Goal: Task Accomplishment & Management: Manage account settings

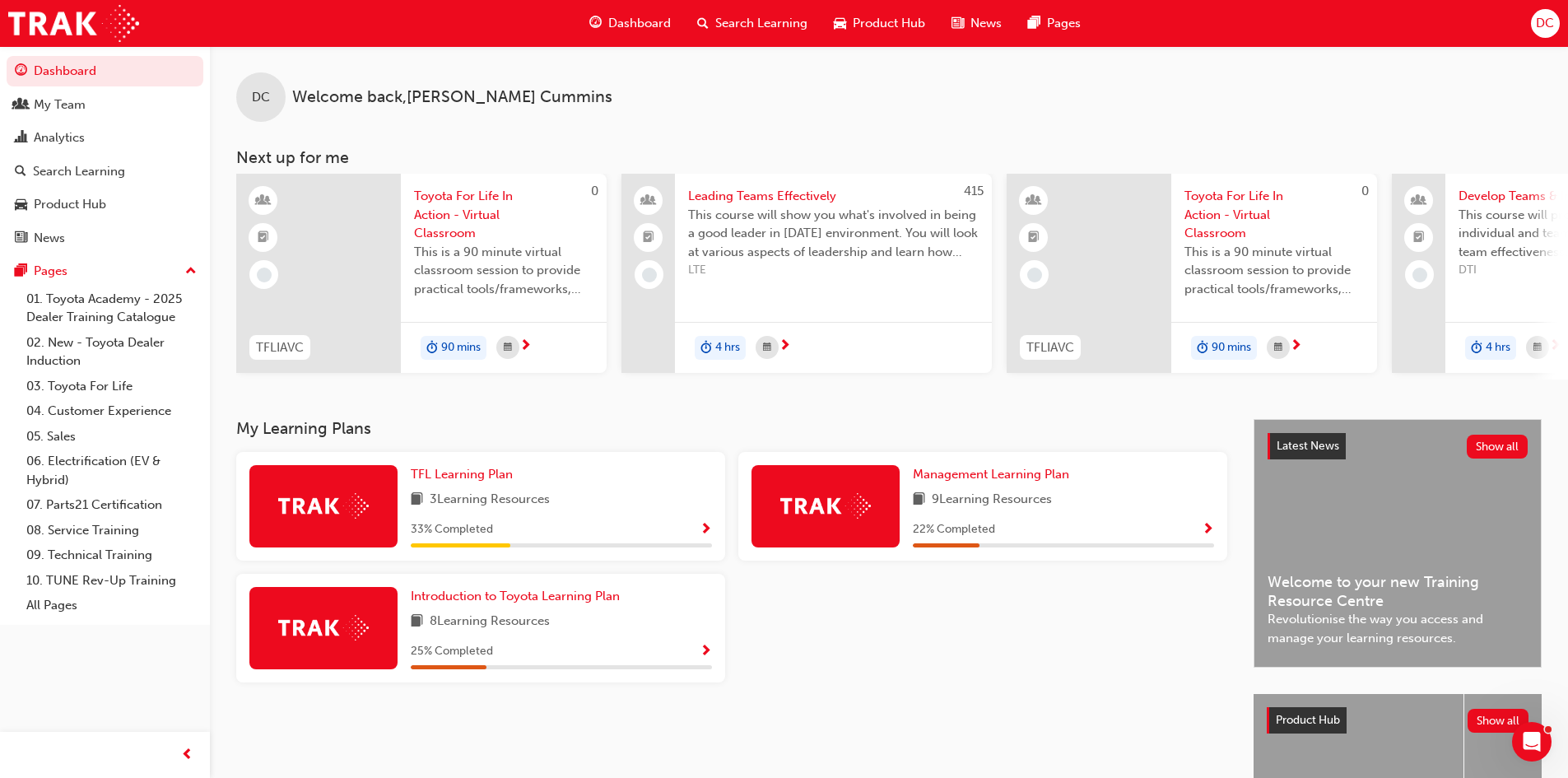
click at [1554, 25] on span "DC" at bounding box center [1544, 24] width 18 height 19
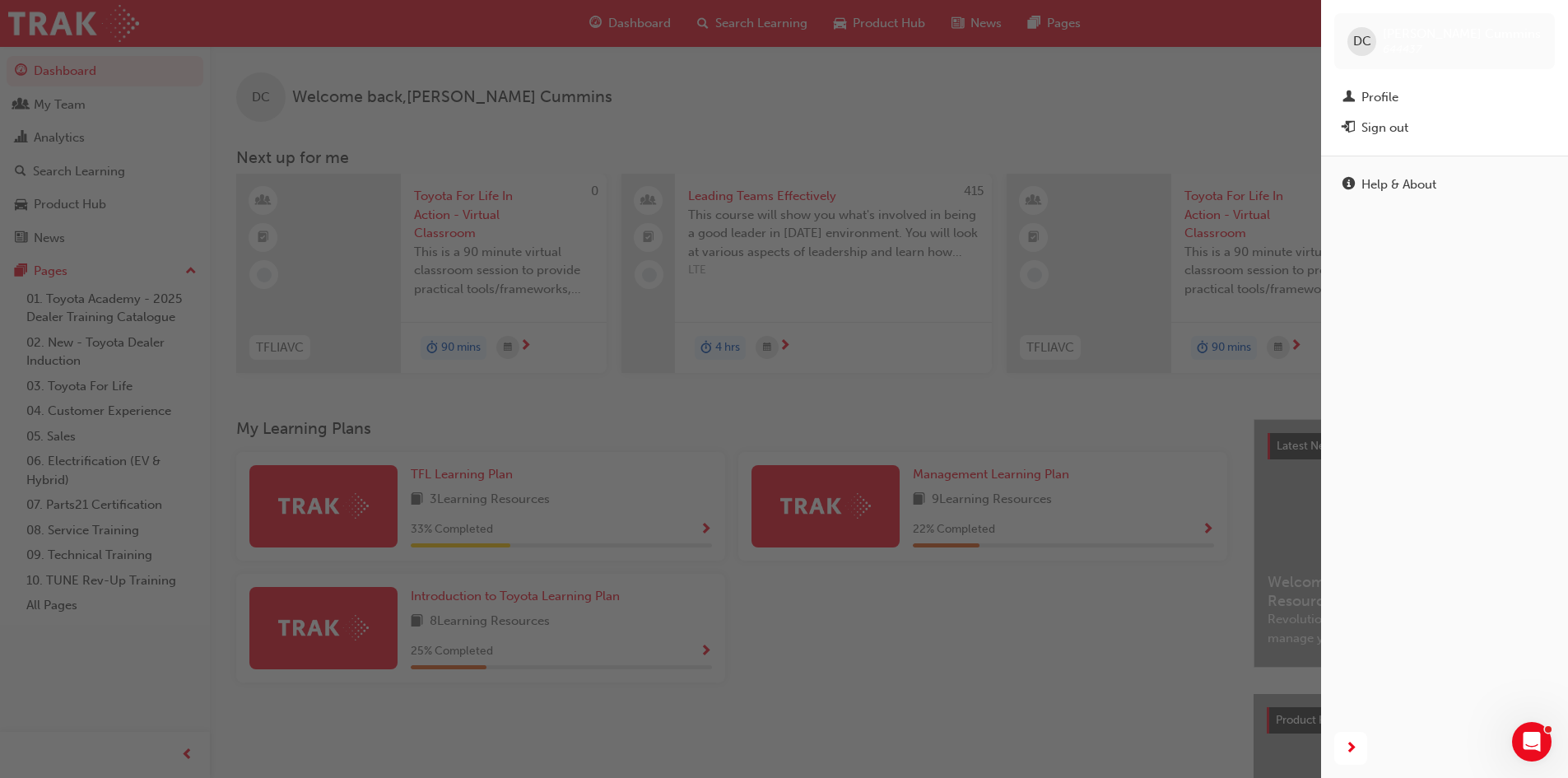
click at [833, 81] on div "button" at bounding box center [660, 389] width 1321 height 778
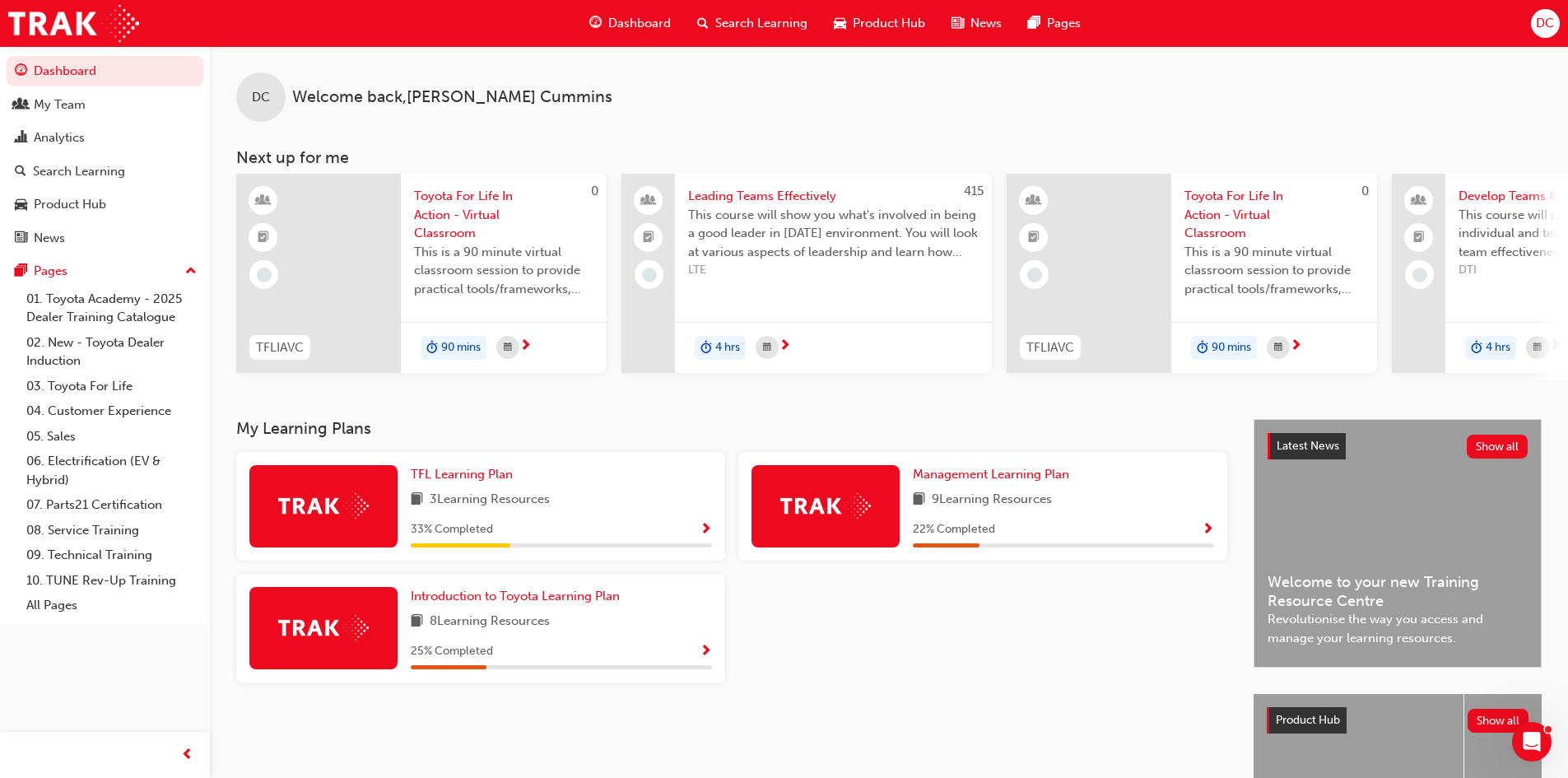
click at [1555, 27] on div "DC" at bounding box center [1545, 24] width 29 height 29
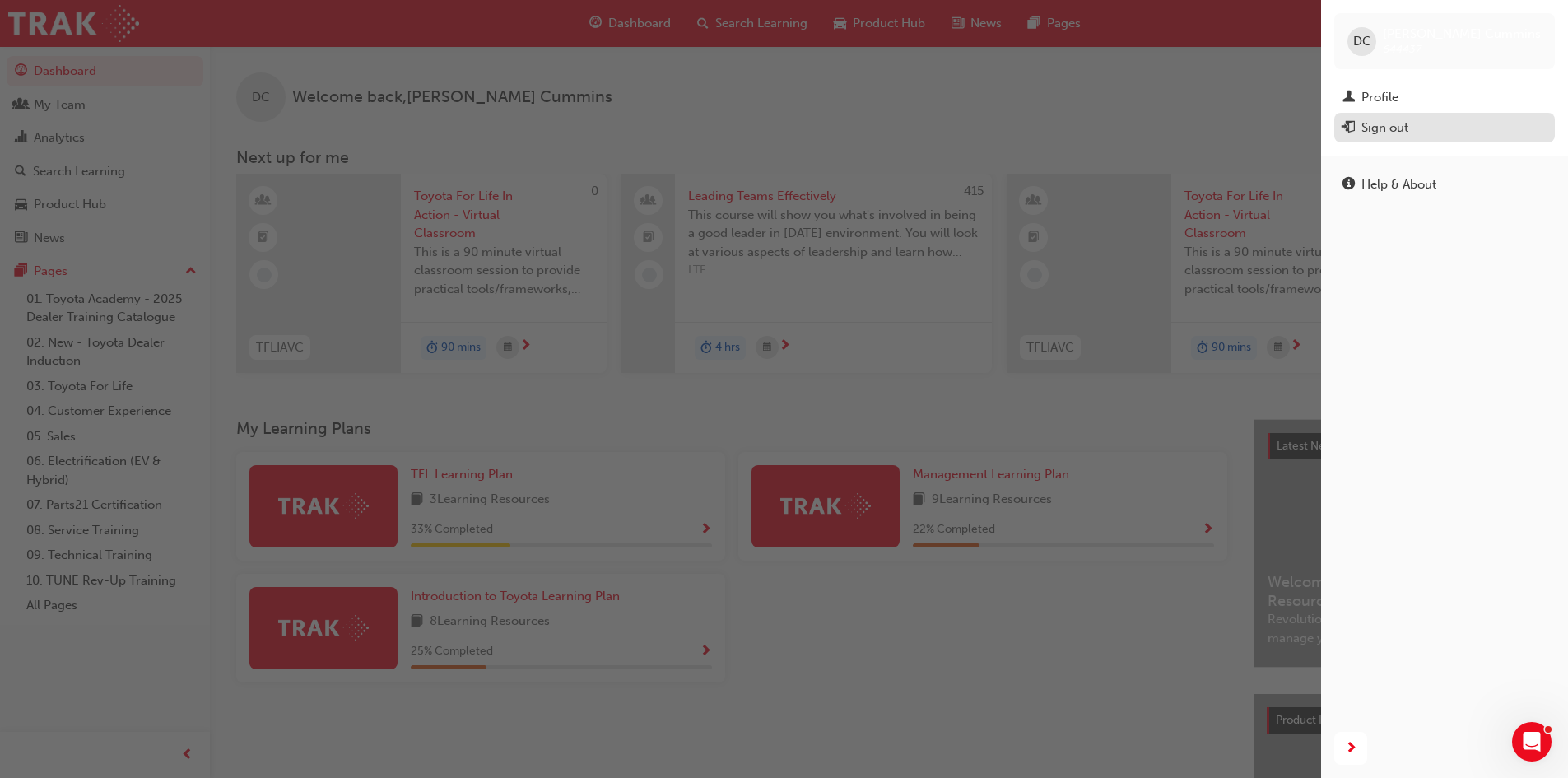
click at [1430, 136] on div "Sign out" at bounding box center [1445, 128] width 204 height 20
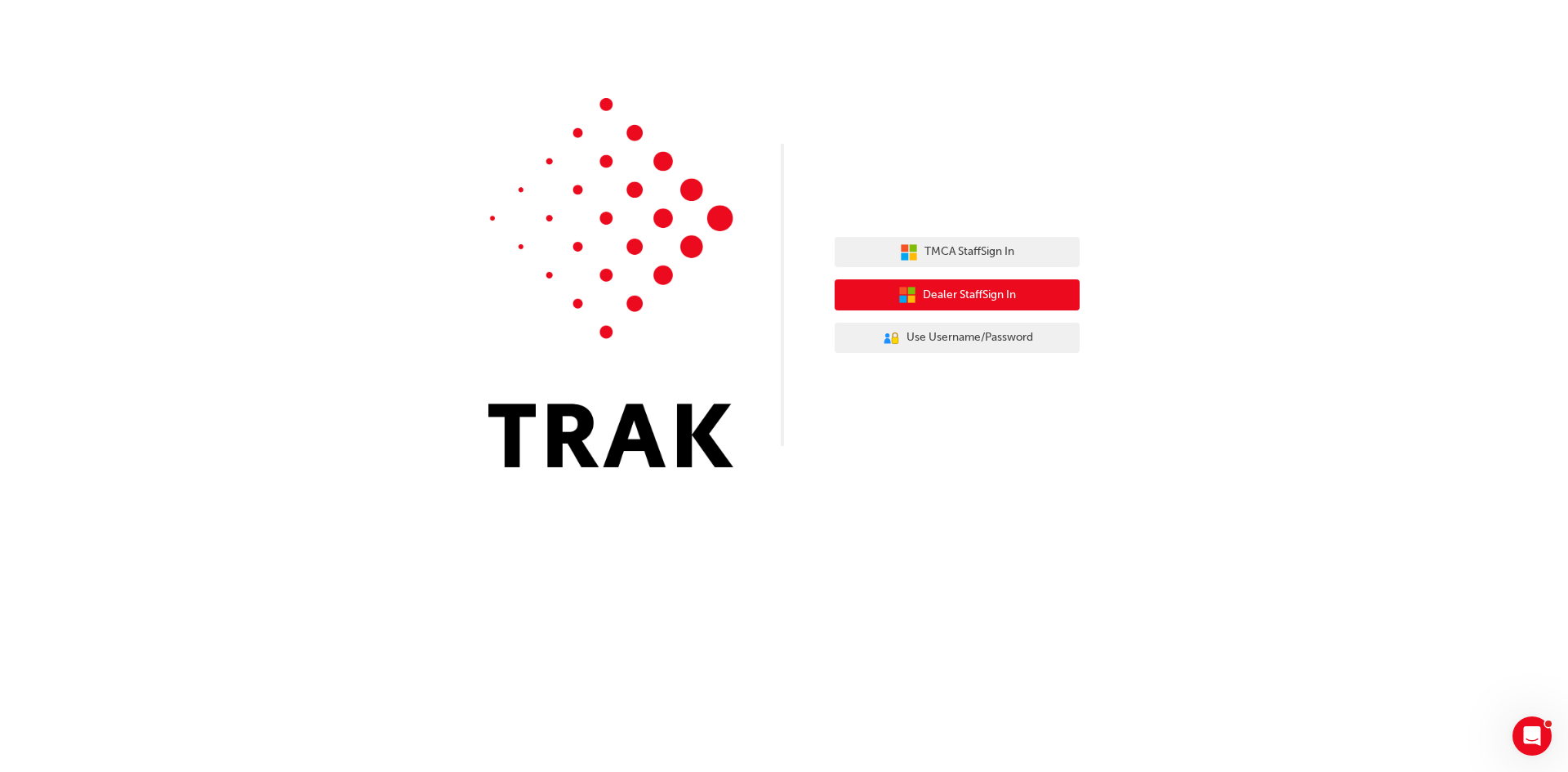
click at [995, 300] on span "Dealer Staff Sign In" at bounding box center [968, 295] width 93 height 18
